Goal: Transaction & Acquisition: Purchase product/service

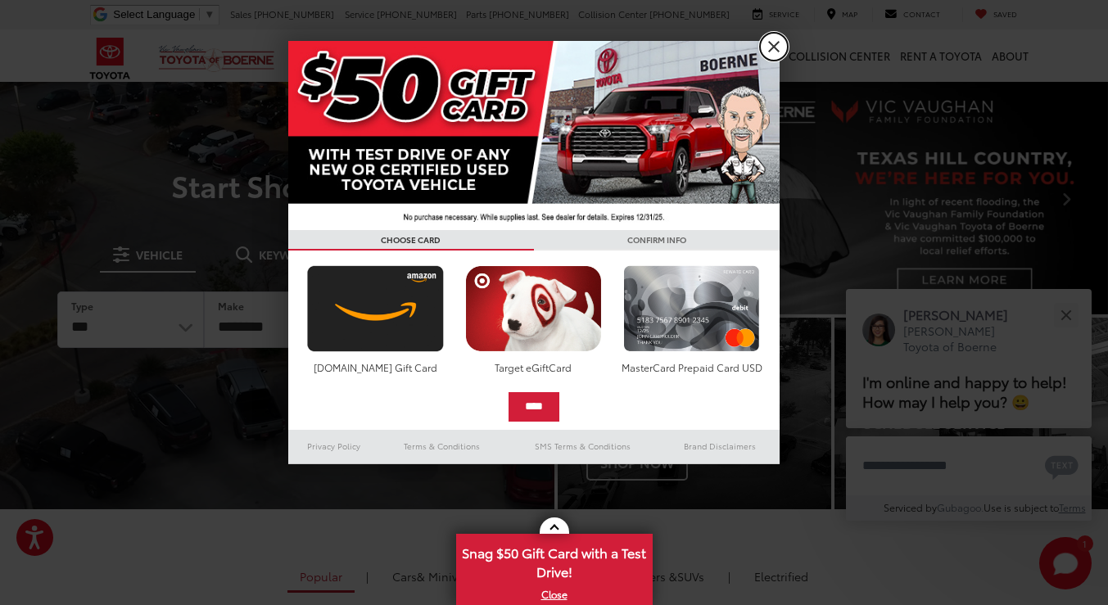
click at [772, 43] on link "X" at bounding box center [774, 47] width 28 height 28
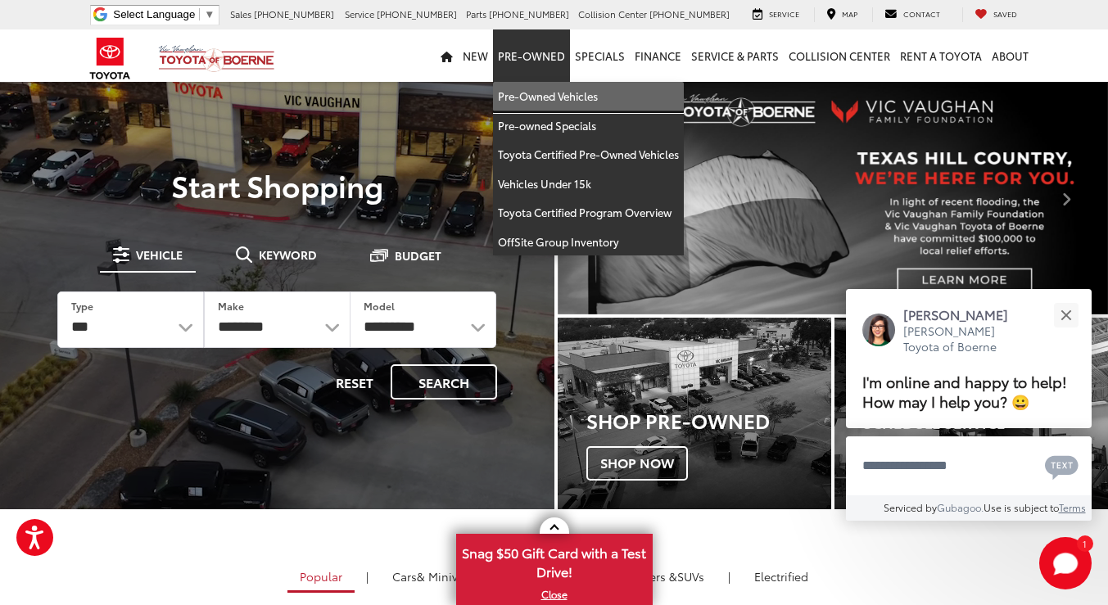
click at [530, 91] on link "Pre-Owned Vehicles" at bounding box center [588, 96] width 191 height 29
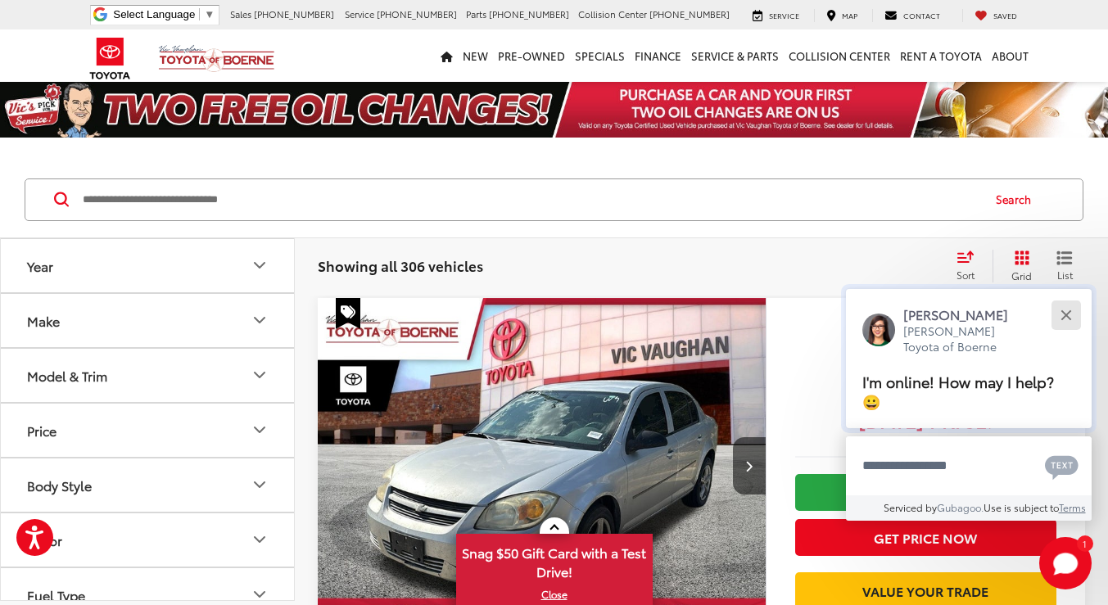
click at [1063, 329] on button "Close" at bounding box center [1065, 314] width 35 height 35
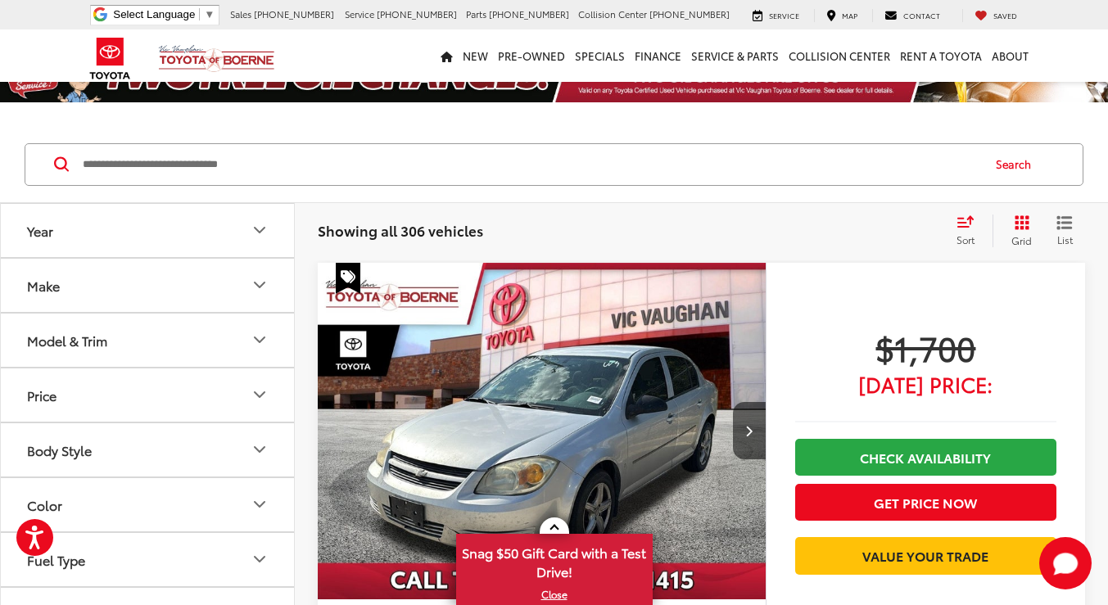
scroll to position [40, 0]
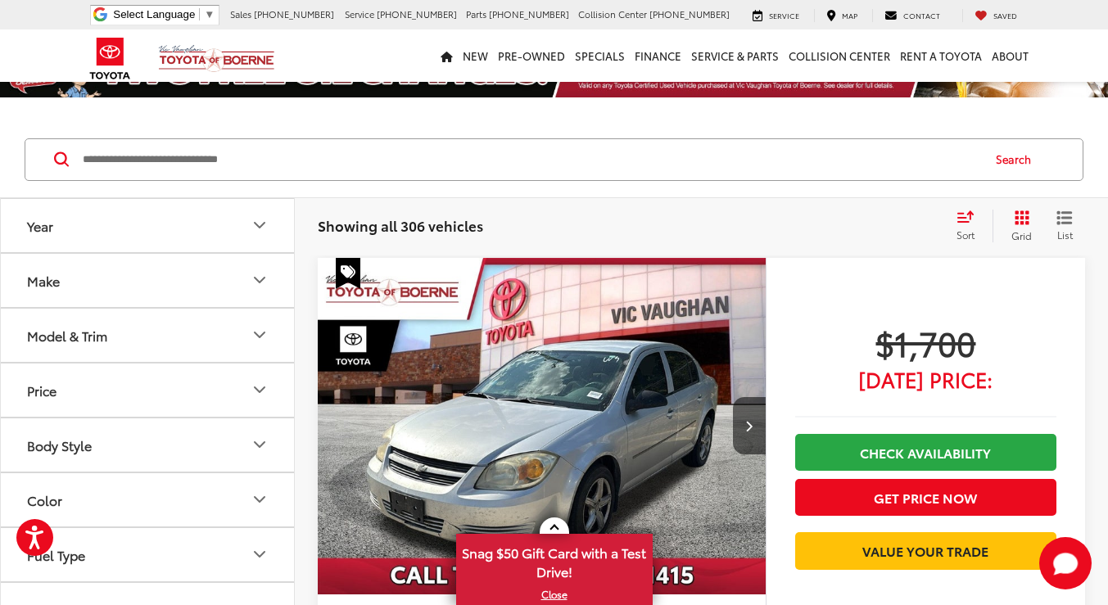
click at [209, 279] on button "Make" at bounding box center [148, 280] width 295 height 53
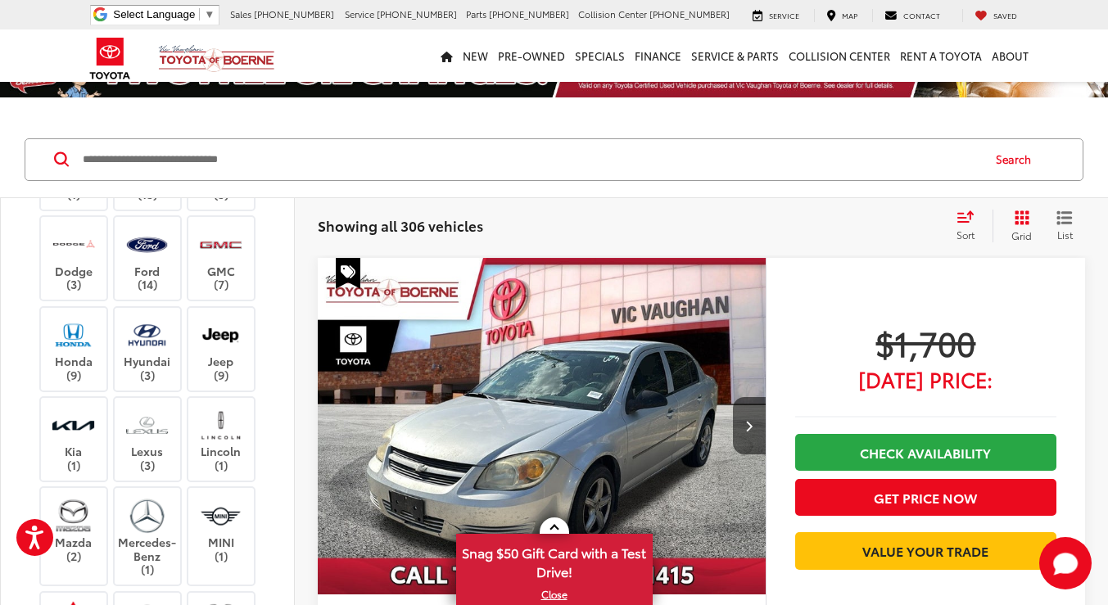
scroll to position [156, 0]
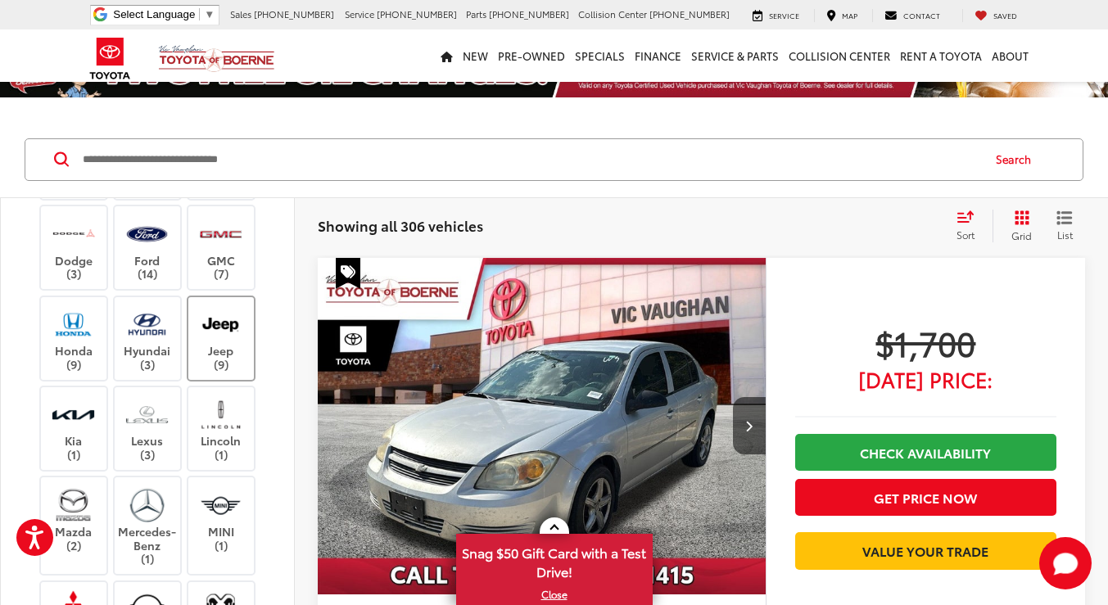
click at [203, 372] on label "Jeep (9)" at bounding box center [221, 339] width 66 height 66
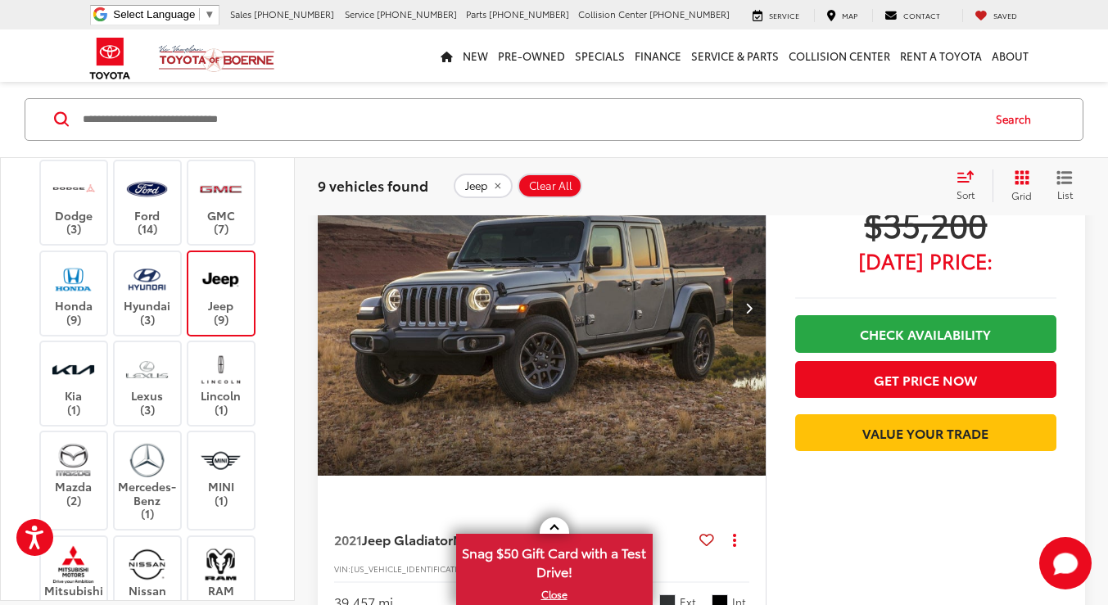
scroll to position [4624, 0]
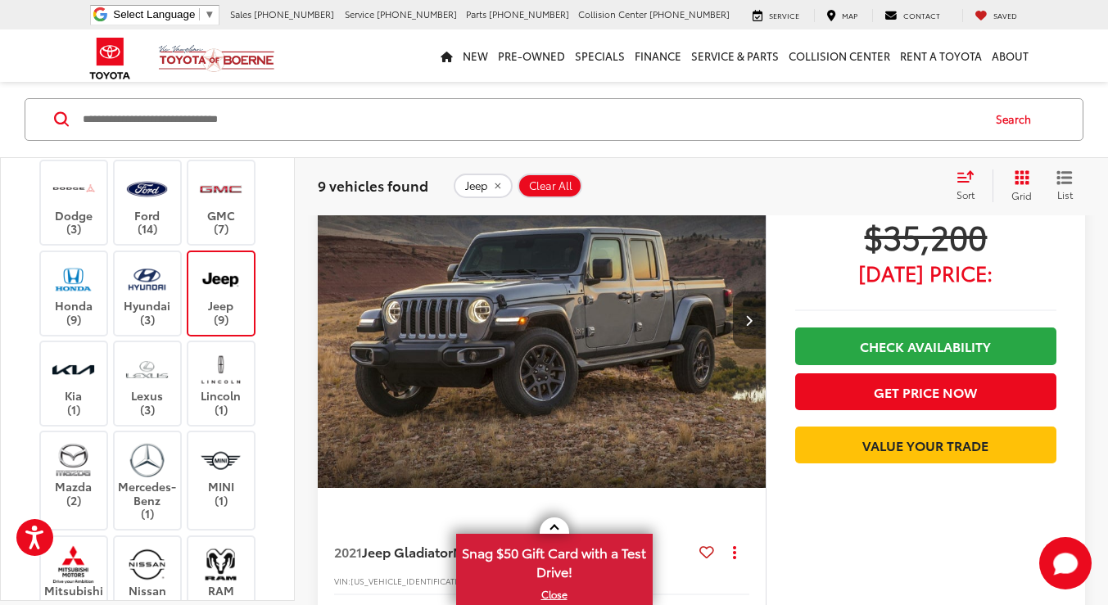
click at [744, 314] on button "Next image" at bounding box center [749, 320] width 33 height 57
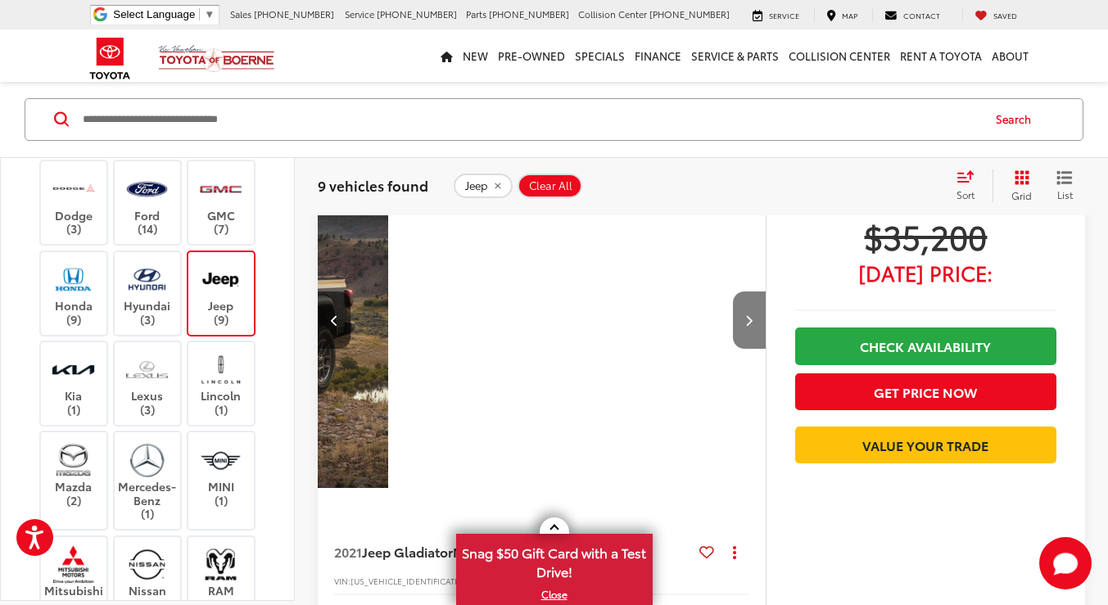
scroll to position [0, 451]
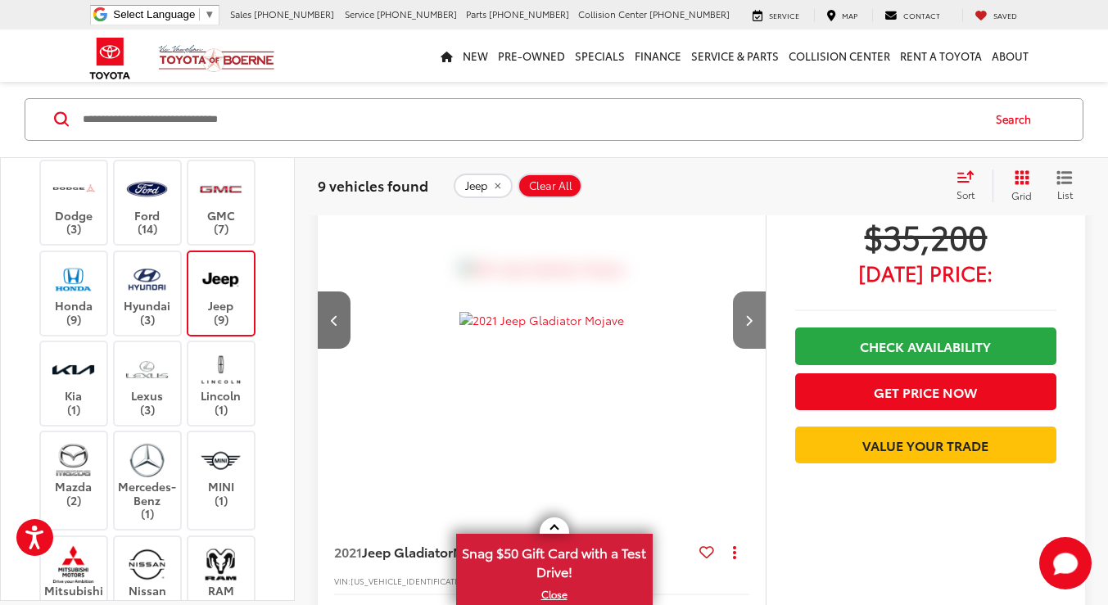
click at [744, 314] on button "Next image" at bounding box center [749, 320] width 33 height 57
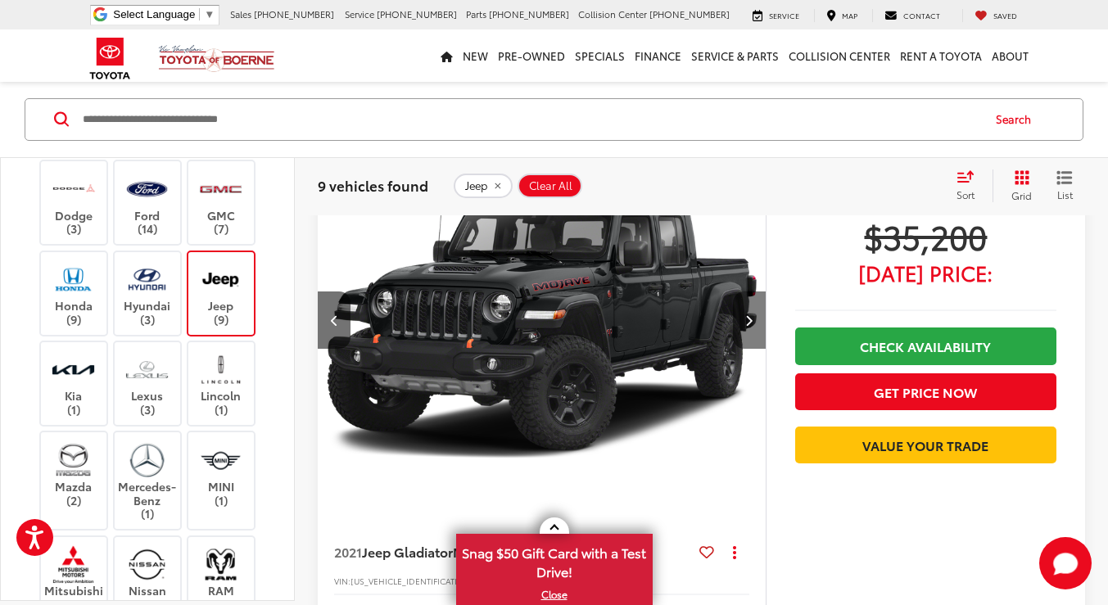
click at [744, 314] on button "Next image" at bounding box center [749, 320] width 33 height 57
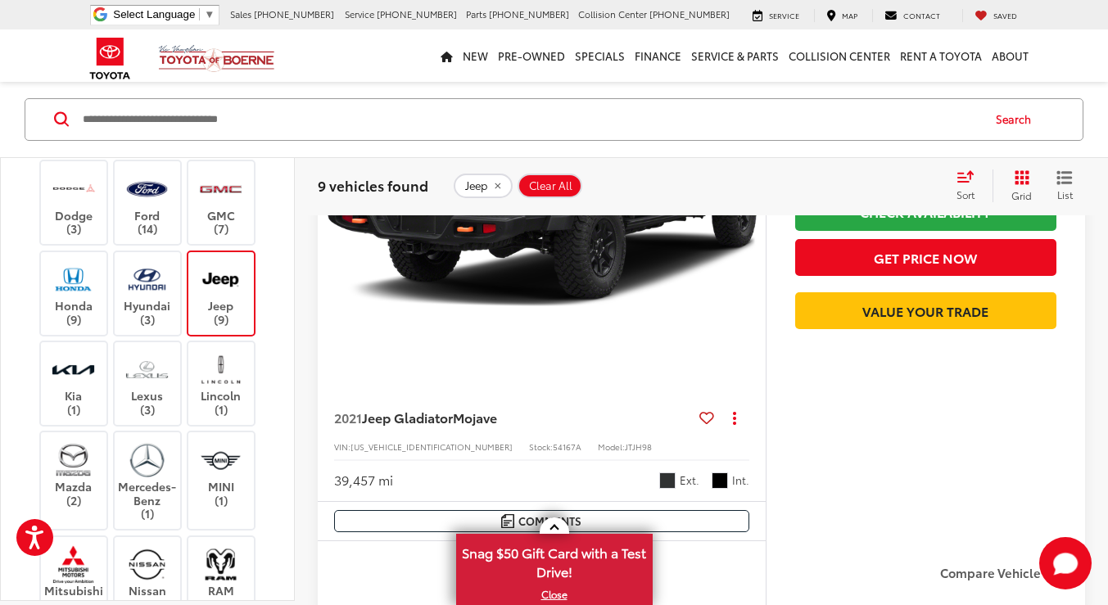
scroll to position [4757, 0]
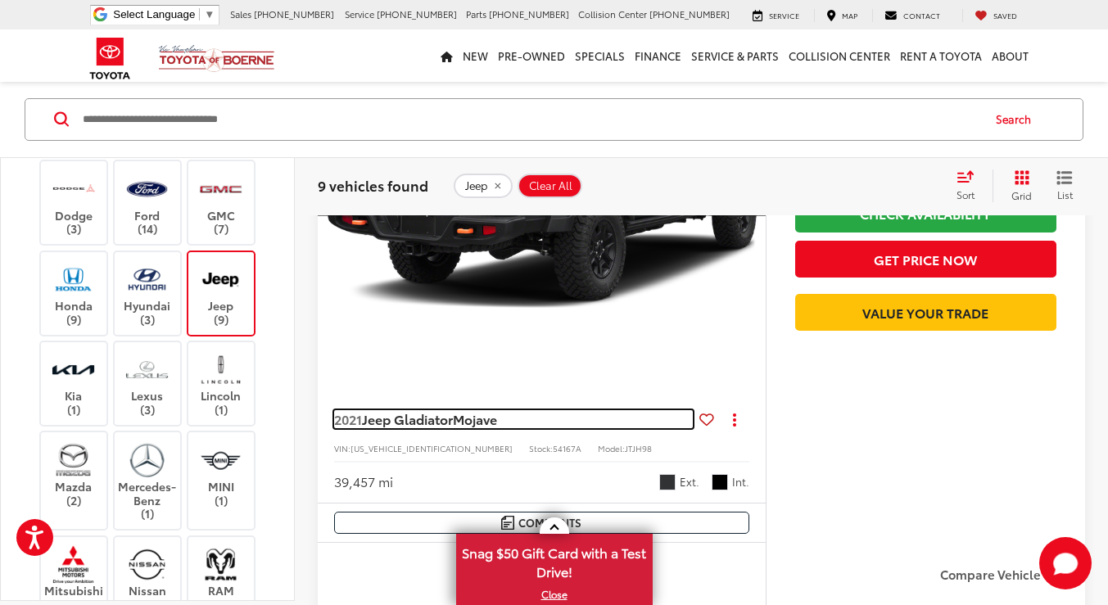
click at [469, 411] on span "Mojave" at bounding box center [475, 419] width 44 height 19
